Goal: Task Accomplishment & Management: Manage account settings

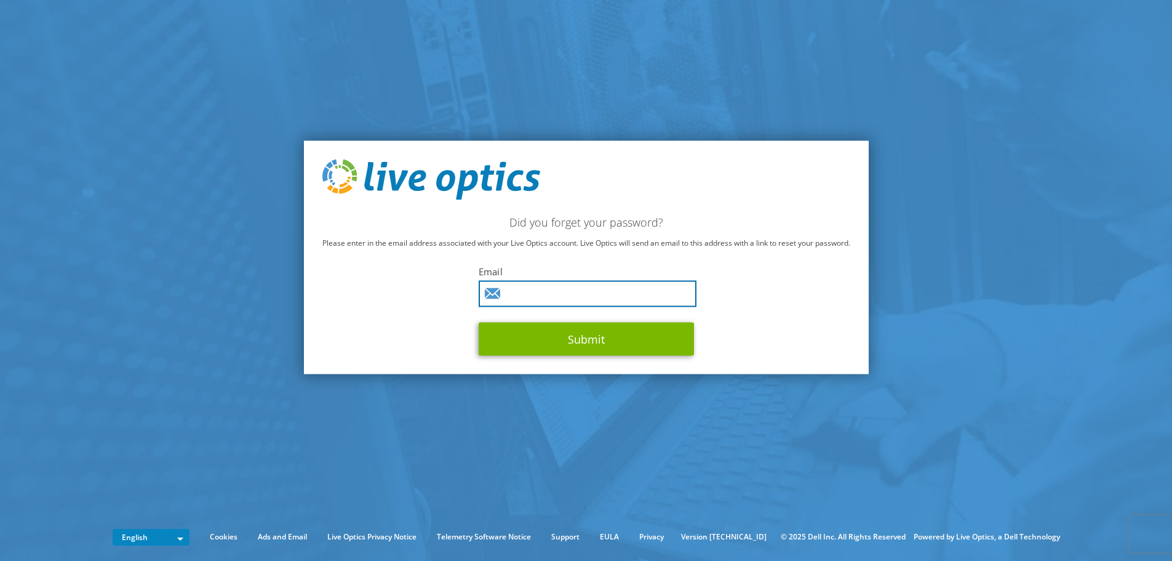
click at [529, 290] on input "text" at bounding box center [588, 293] width 218 height 26
type input "pertti.kiiski@hanko.fi"
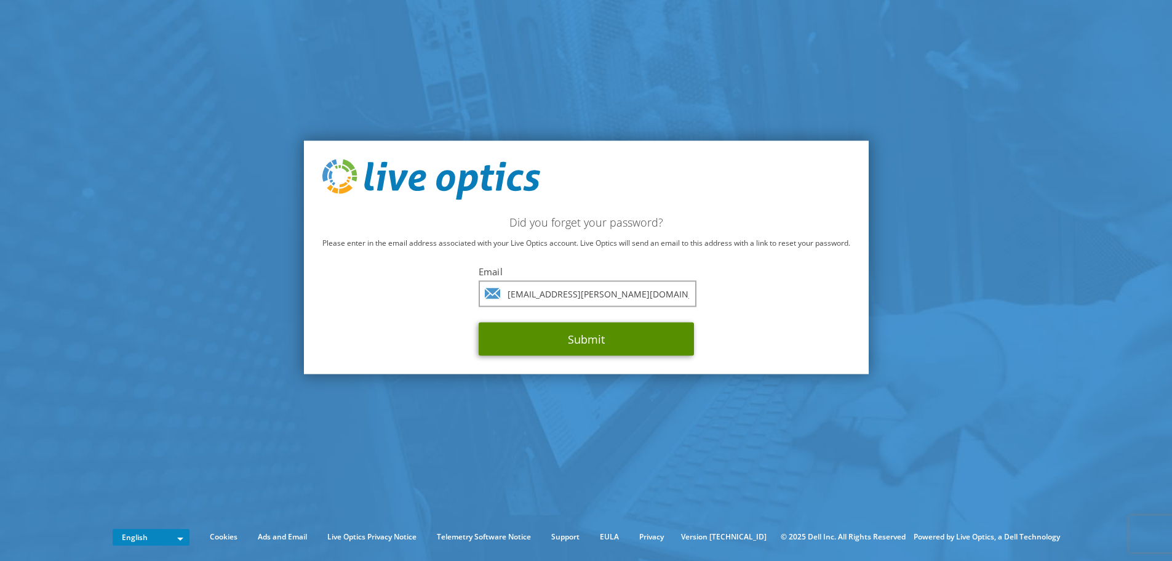
click at [582, 347] on button "Submit" at bounding box center [586, 338] width 215 height 33
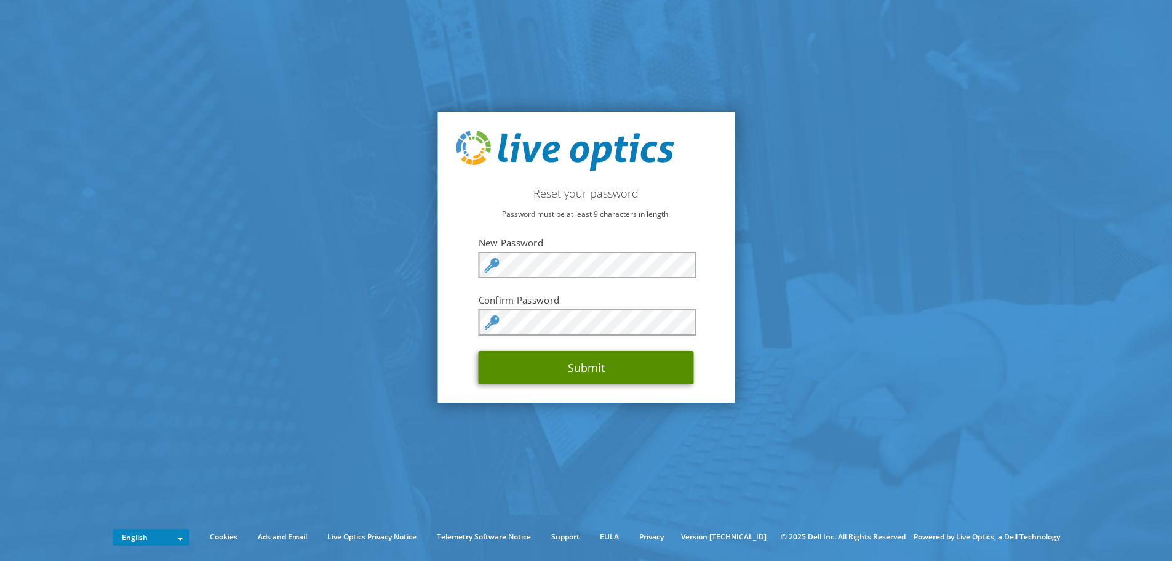
click at [614, 358] on button "Submit" at bounding box center [586, 367] width 215 height 33
